Goal: Communication & Community: Ask a question

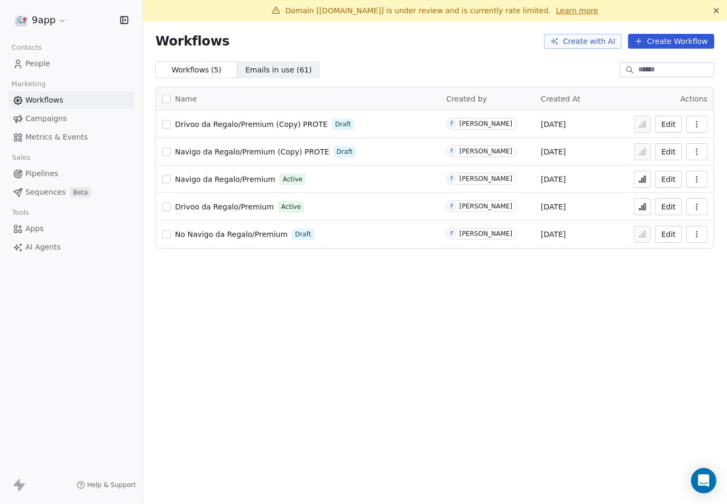
click at [664, 180] on button "Edit" at bounding box center [668, 179] width 27 height 17
click at [168, 124] on button "button" at bounding box center [166, 124] width 8 height 8
click at [165, 125] on button "button" at bounding box center [166, 124] width 8 height 8
click at [699, 124] on icon "button" at bounding box center [697, 124] width 8 height 8
click at [506, 298] on div "Domain [[DOMAIN_NAME]] is under review and is currently rate limited. Learn mor…" at bounding box center [435, 252] width 584 height 504
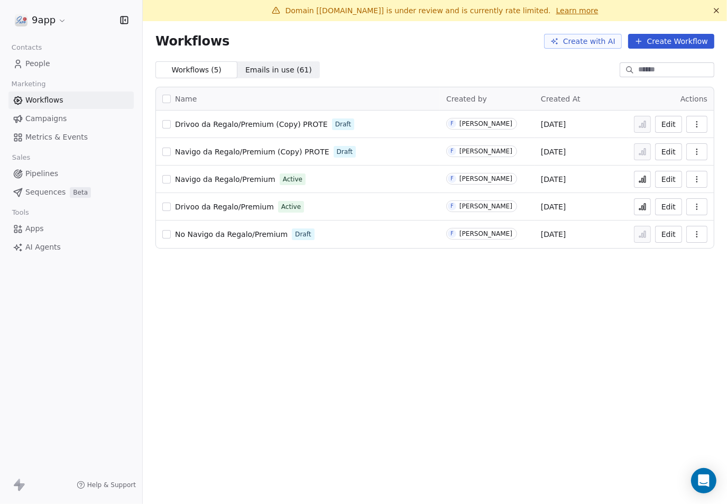
click at [666, 238] on button "Edit" at bounding box center [668, 234] width 27 height 17
click at [666, 233] on button "Edit" at bounding box center [668, 234] width 27 height 17
click at [485, 343] on div "Domain [[DOMAIN_NAME]] is under review and is currently rate limited. Learn mor…" at bounding box center [435, 252] width 584 height 504
click at [556, 8] on link "Learn more" at bounding box center [577, 10] width 42 height 11
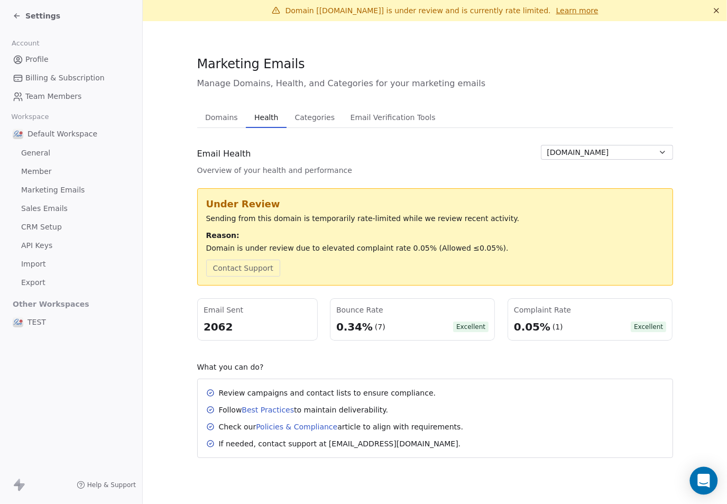
click at [700, 476] on icon "Open Intercom Messenger" at bounding box center [703, 481] width 12 height 14
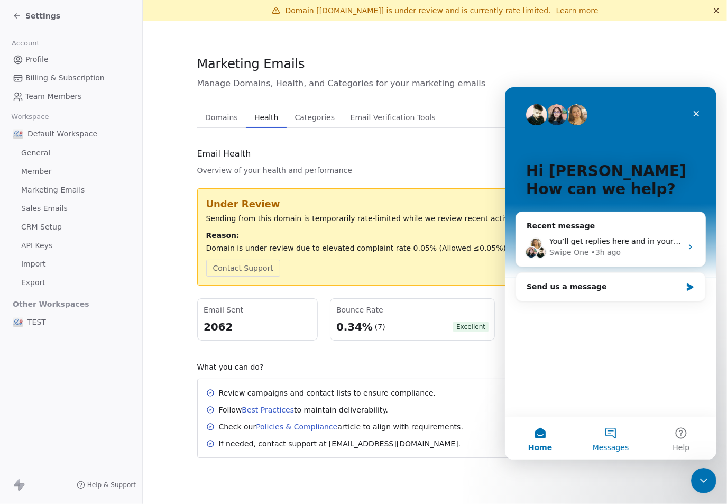
click at [613, 432] on button "Messages" at bounding box center [610, 438] width 70 height 42
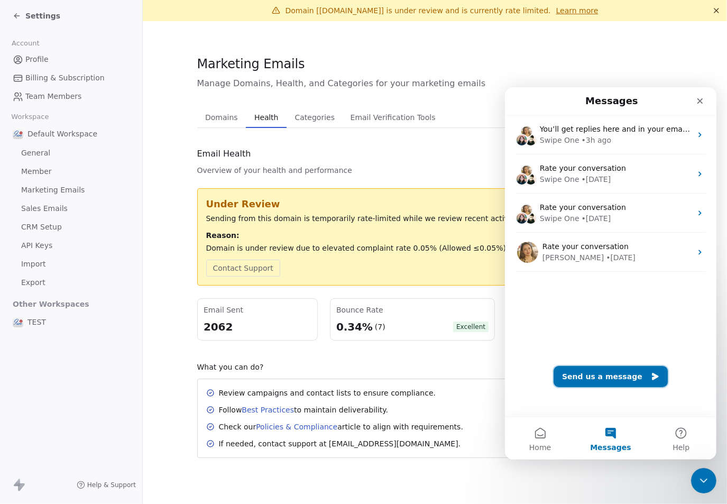
click at [614, 378] on button "Send us a message" at bounding box center [610, 375] width 114 height 21
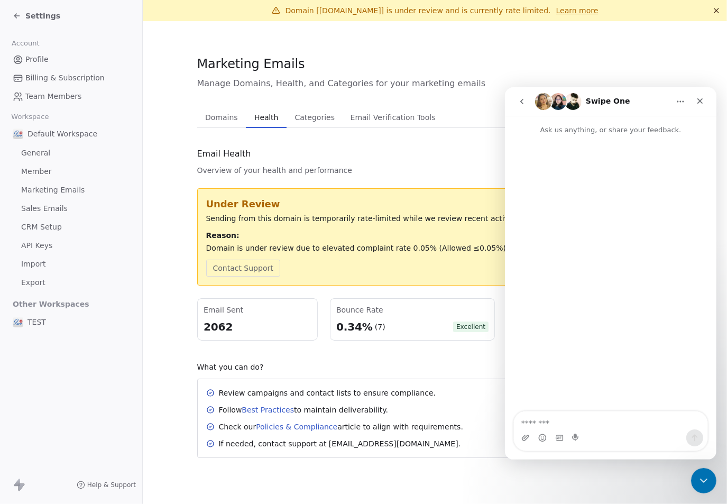
click at [558, 139] on div "Intercom messenger" at bounding box center [610, 141] width 212 height 13
click at [586, 425] on textarea "Message…" at bounding box center [610, 420] width 194 height 18
click at [46, 58] on span "Profile" at bounding box center [36, 59] width 23 height 11
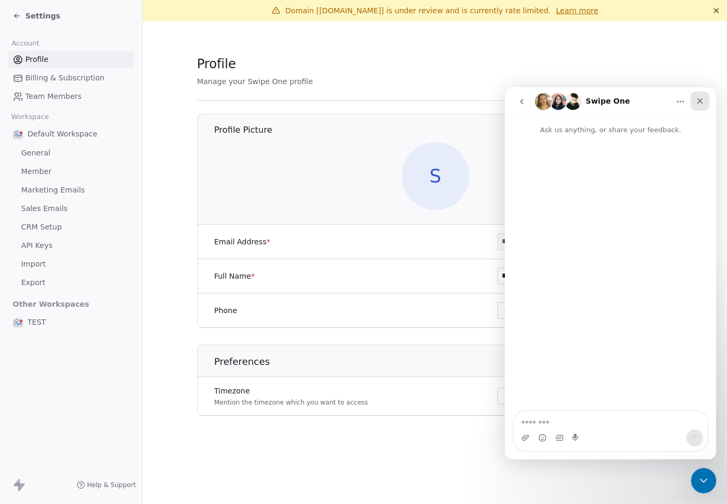
click at [703, 103] on icon "Close" at bounding box center [699, 100] width 8 height 8
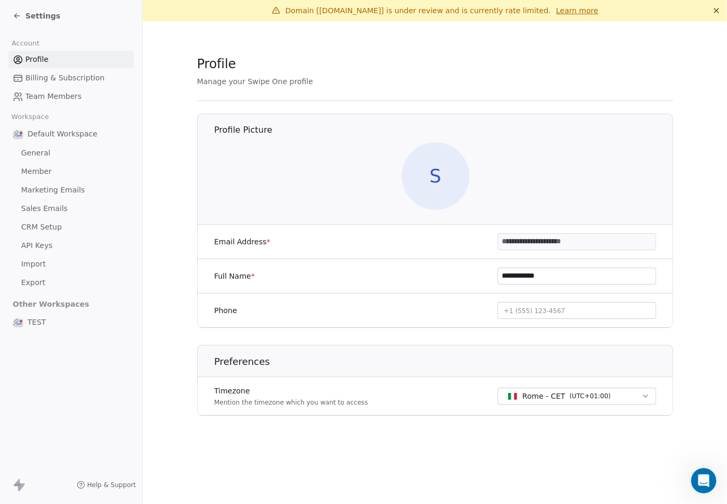
drag, startPoint x: 595, startPoint y: 240, endPoint x: 486, endPoint y: 236, distance: 109.0
click at [486, 236] on div "**********" at bounding box center [435, 242] width 476 height 34
click at [23, 384] on div "Settings Account Profile Billing & Subscription Team Members Workspace Default …" at bounding box center [71, 252] width 142 height 504
click at [709, 477] on icon "Open Intercom Messenger" at bounding box center [702, 479] width 17 height 17
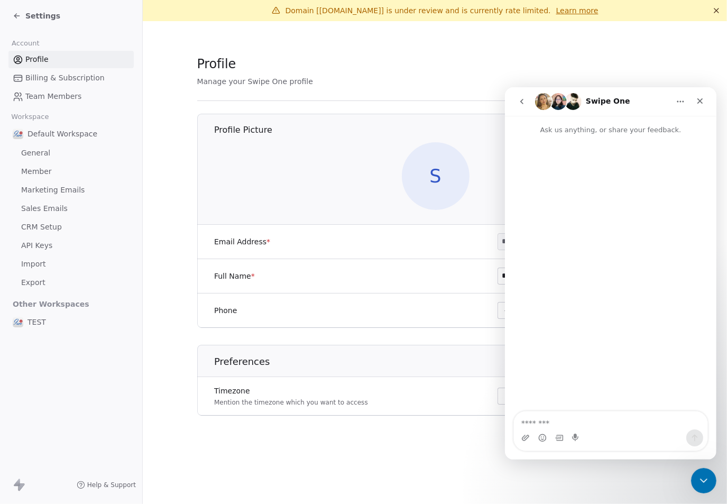
click at [684, 104] on button "Home" at bounding box center [680, 101] width 20 height 20
click at [595, 194] on div "Intercom messenger" at bounding box center [610, 273] width 212 height 277
click at [104, 485] on span "Help & Support" at bounding box center [111, 485] width 49 height 8
drag, startPoint x: 698, startPoint y: 97, endPoint x: 1202, endPoint y: 187, distance: 511.9
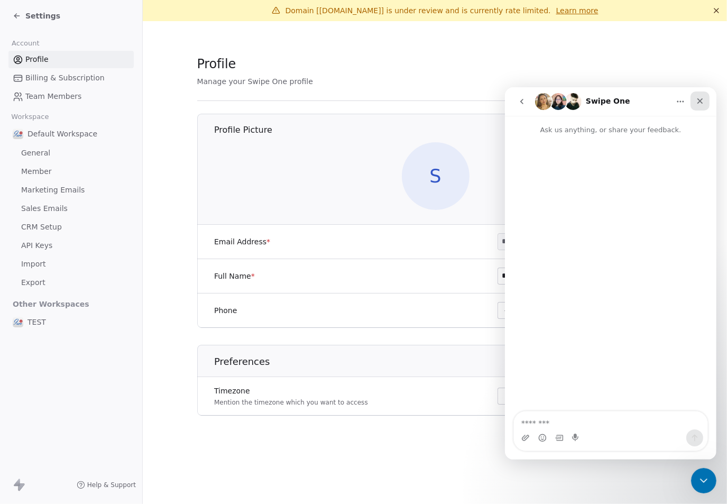
click at [698, 97] on icon "Close" at bounding box center [699, 100] width 8 height 8
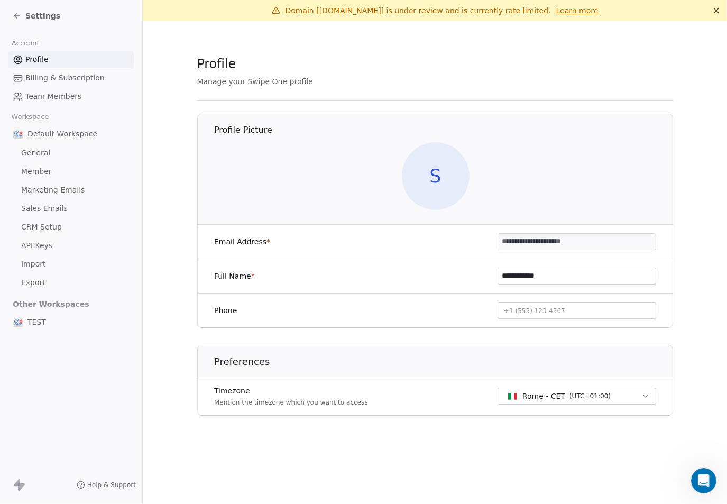
click at [116, 488] on span "Help & Support" at bounding box center [111, 485] width 49 height 8
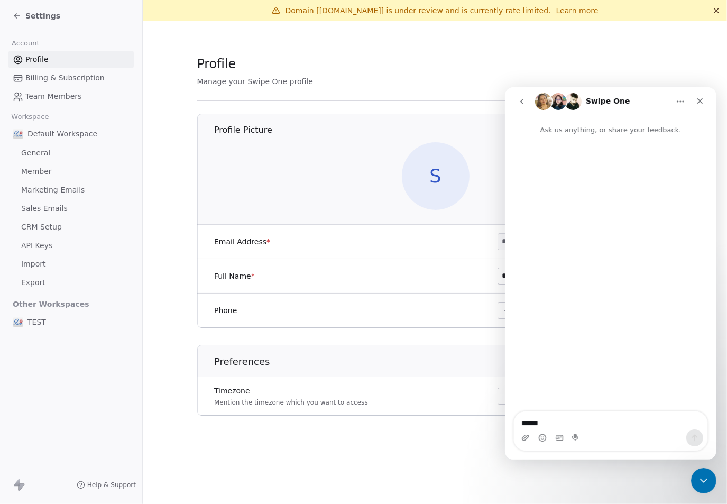
scroll to position [208, 0]
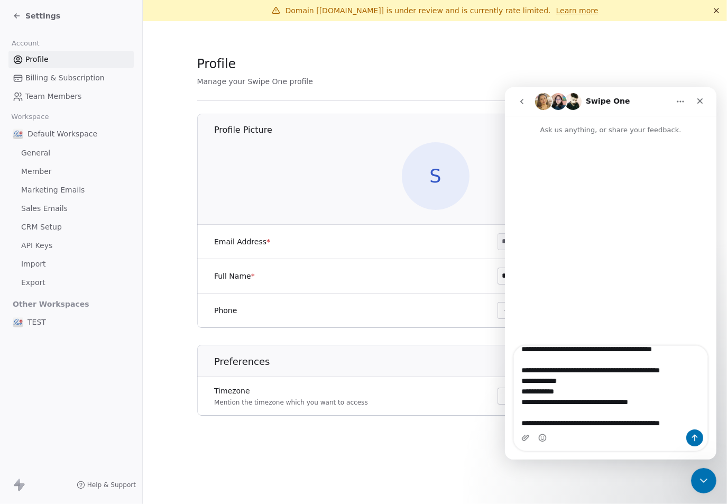
type textarea "**********"
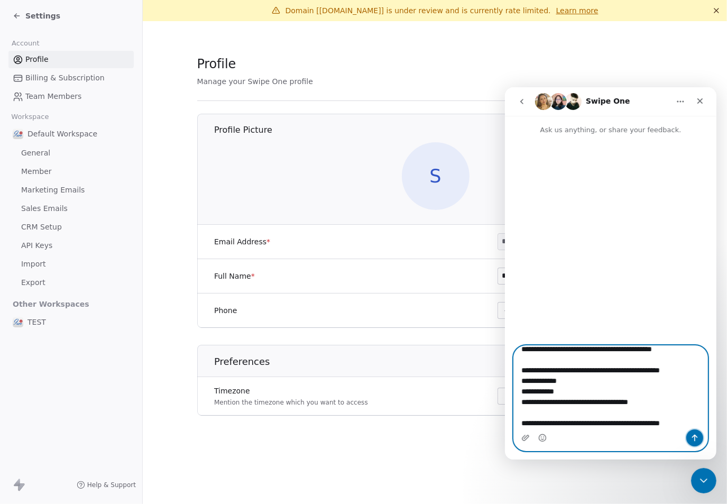
click at [693, 439] on icon "Send a message…" at bounding box center [694, 437] width 8 height 8
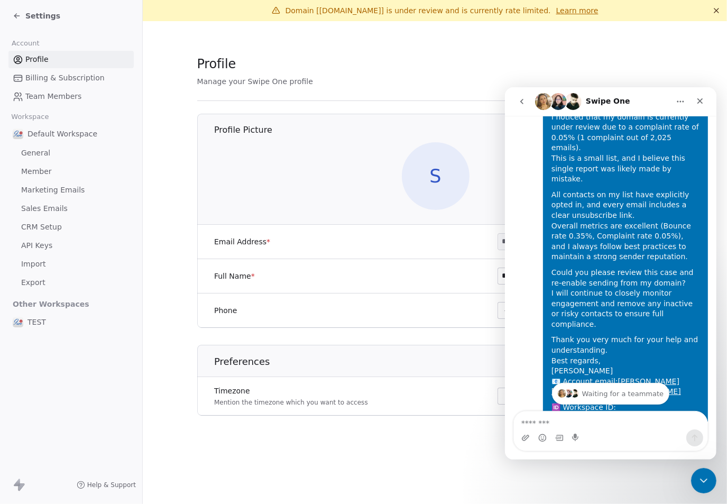
scroll to position [17, 0]
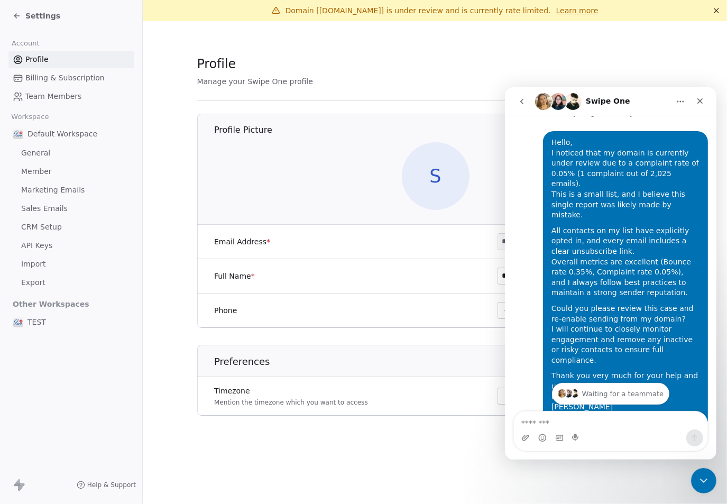
click at [339, 458] on section "**********" at bounding box center [435, 243] width 584 height 445
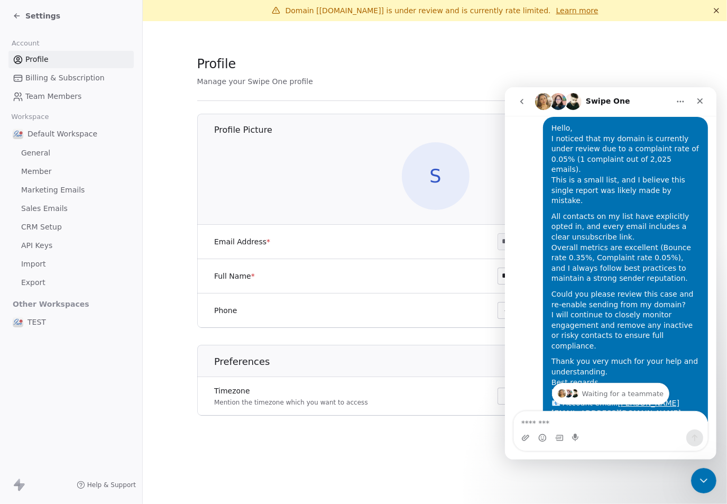
scroll to position [0, 0]
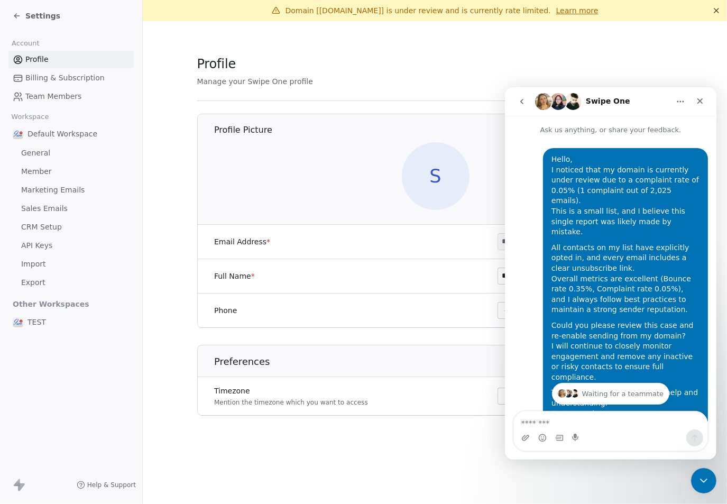
click at [319, 54] on section "**********" at bounding box center [435, 243] width 584 height 445
click at [15, 19] on icon at bounding box center [17, 16] width 8 height 8
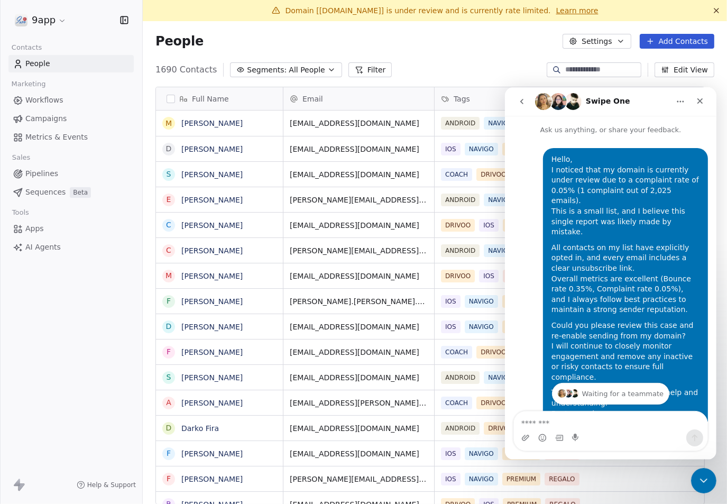
scroll to position [434, 565]
